Goal: Transaction & Acquisition: Obtain resource

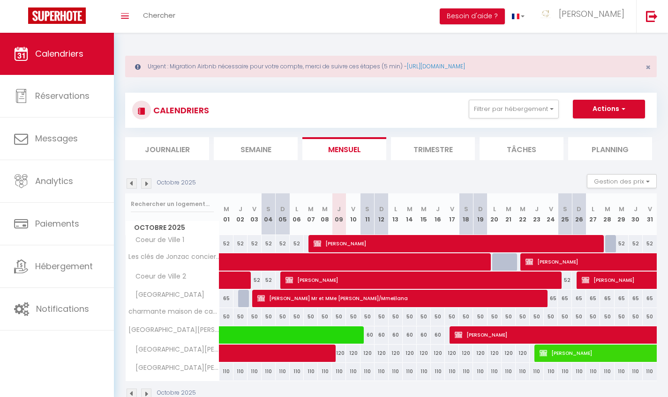
click at [229, 352] on link at bounding box center [226, 354] width 14 height 18
select select "OK"
select select "0"
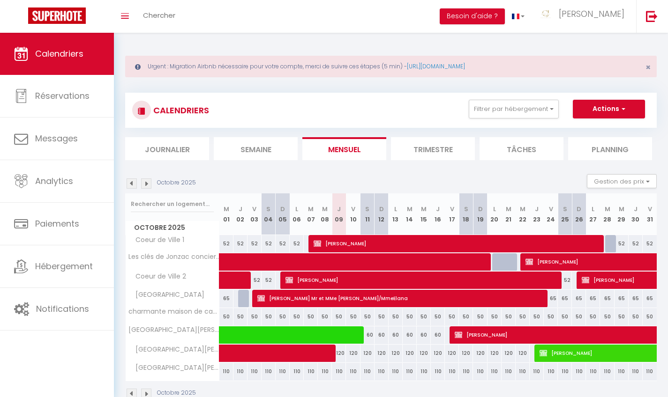
select select "1"
select select
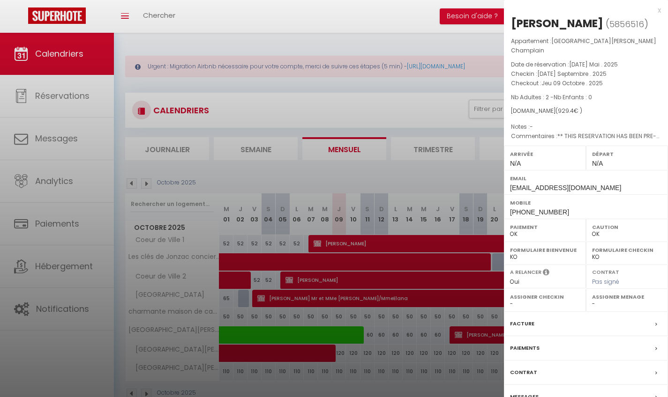
click at [518, 319] on label "Facture" at bounding box center [522, 324] width 24 height 10
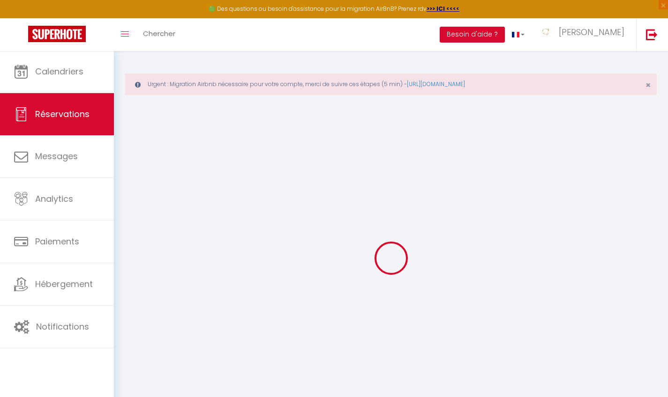
select select "cleaning"
select select "taxes"
select select
checkbox input "false"
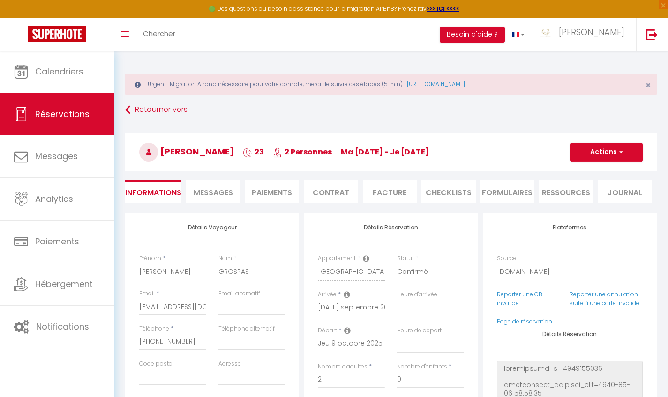
select select
checkbox input "false"
type textarea "** THIS RESERVATION HAS BEEN PRE-PAID ** [PERSON_NAME] est-il fournis (drap ser…"
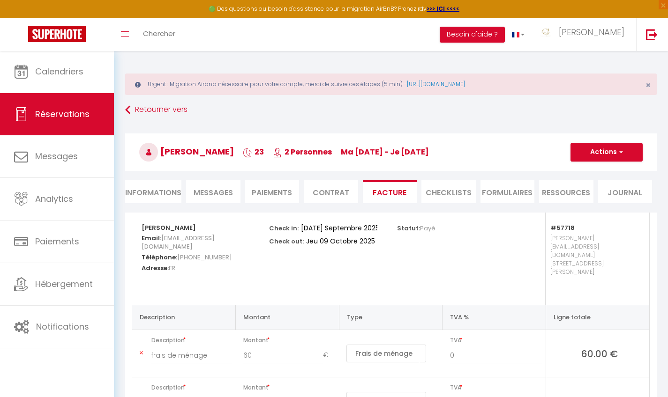
click at [623, 145] on button "Actions" at bounding box center [606, 152] width 72 height 19
click at [579, 186] on link "Aperçu et éditer" at bounding box center [599, 185] width 79 height 12
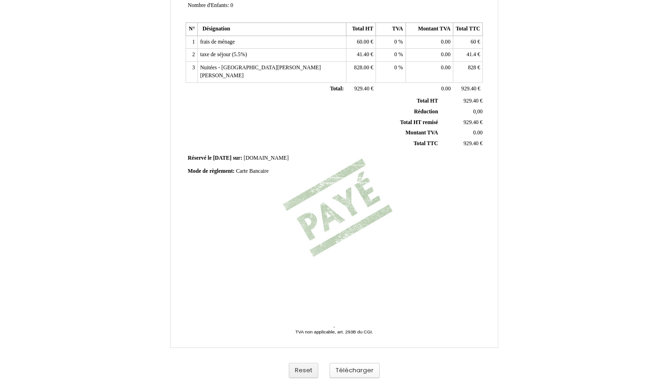
scroll to position [181, 0]
click at [340, 376] on button "Télécharger" at bounding box center [354, 370] width 50 height 15
